Goal: Navigation & Orientation: Find specific page/section

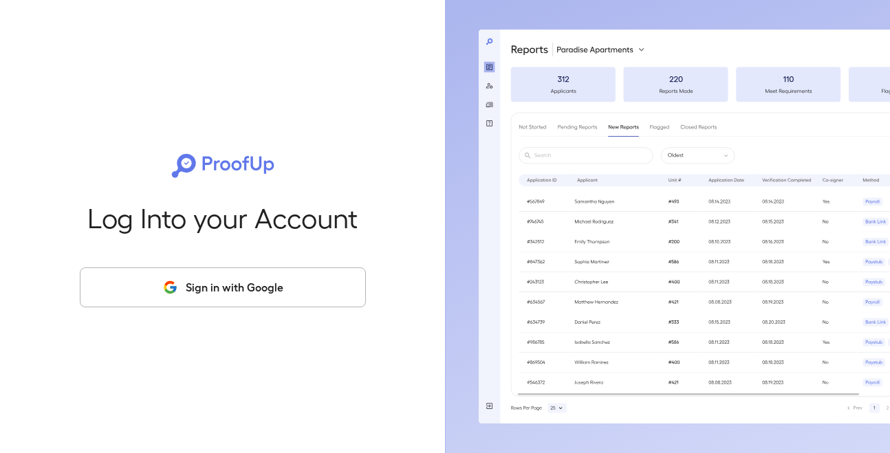
click at [235, 277] on button "Sign in with Google" at bounding box center [223, 287] width 286 height 40
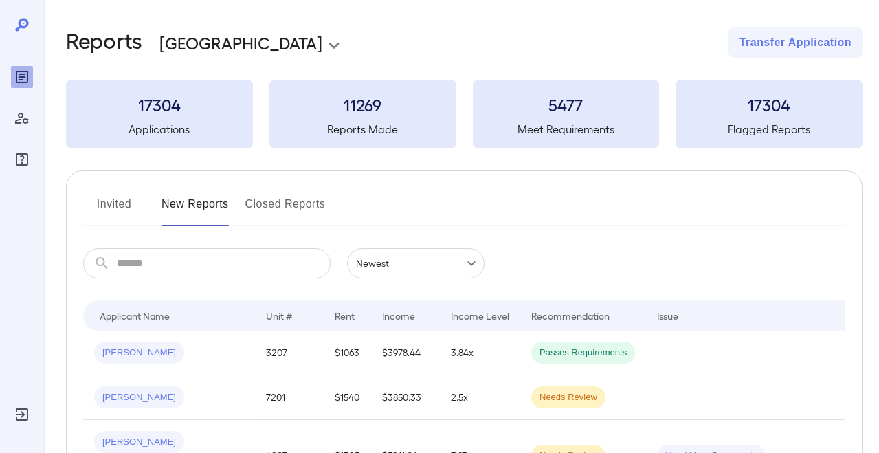
click at [122, 212] on button "Invited" at bounding box center [114, 209] width 62 height 33
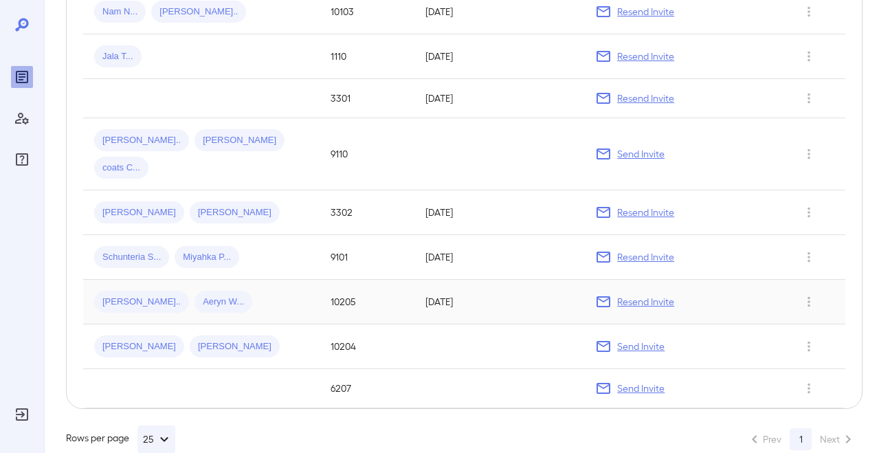
scroll to position [42, 0]
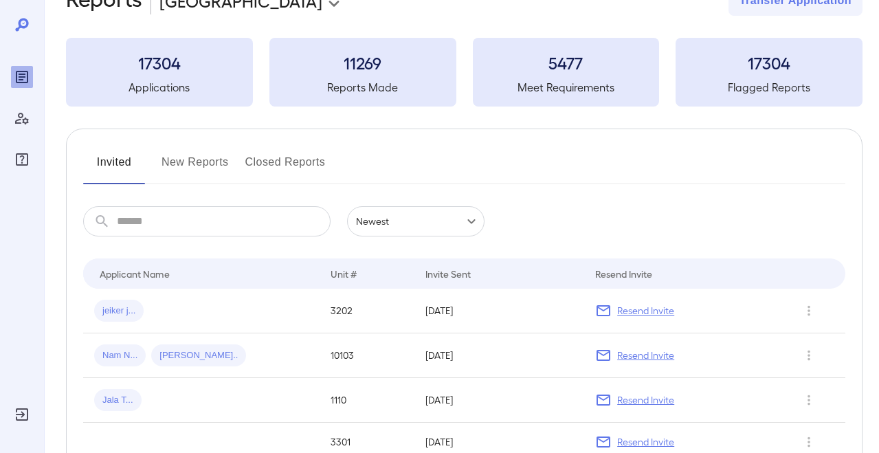
click at [182, 164] on button "New Reports" at bounding box center [195, 167] width 67 height 33
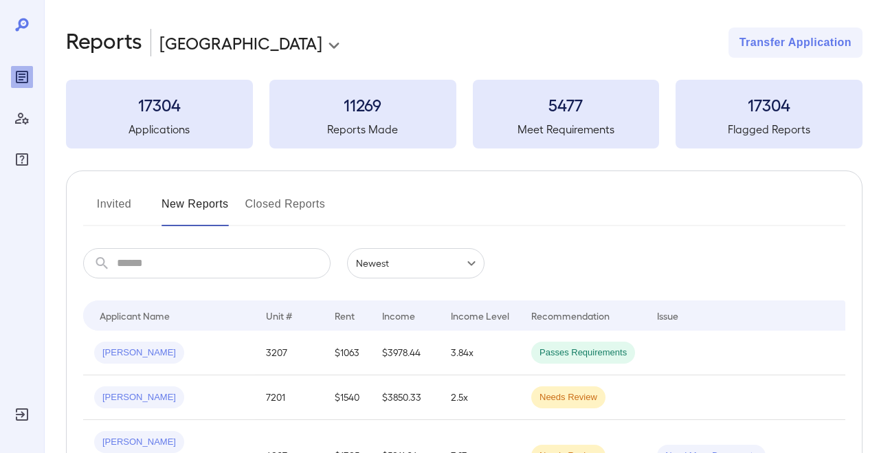
click at [113, 211] on button "Invited" at bounding box center [114, 209] width 62 height 33
